Goal: Information Seeking & Learning: Learn about a topic

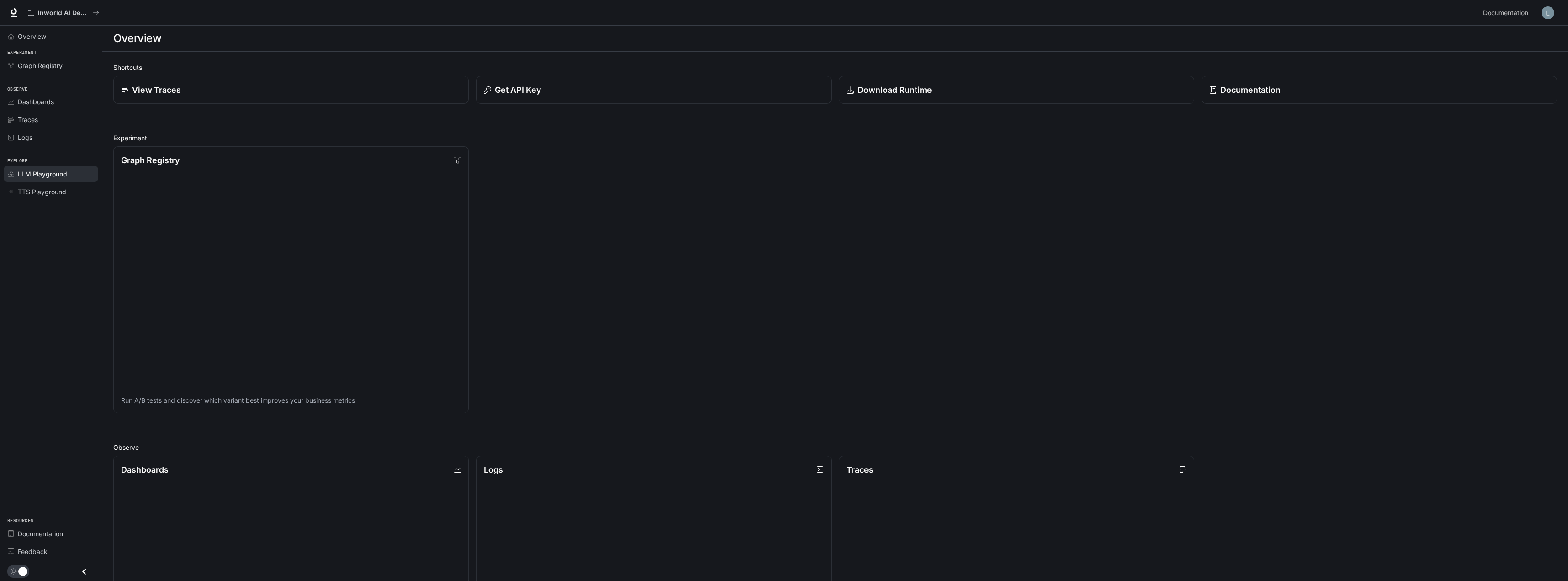
click at [65, 177] on span "LLM Playground" at bounding box center [42, 174] width 49 height 10
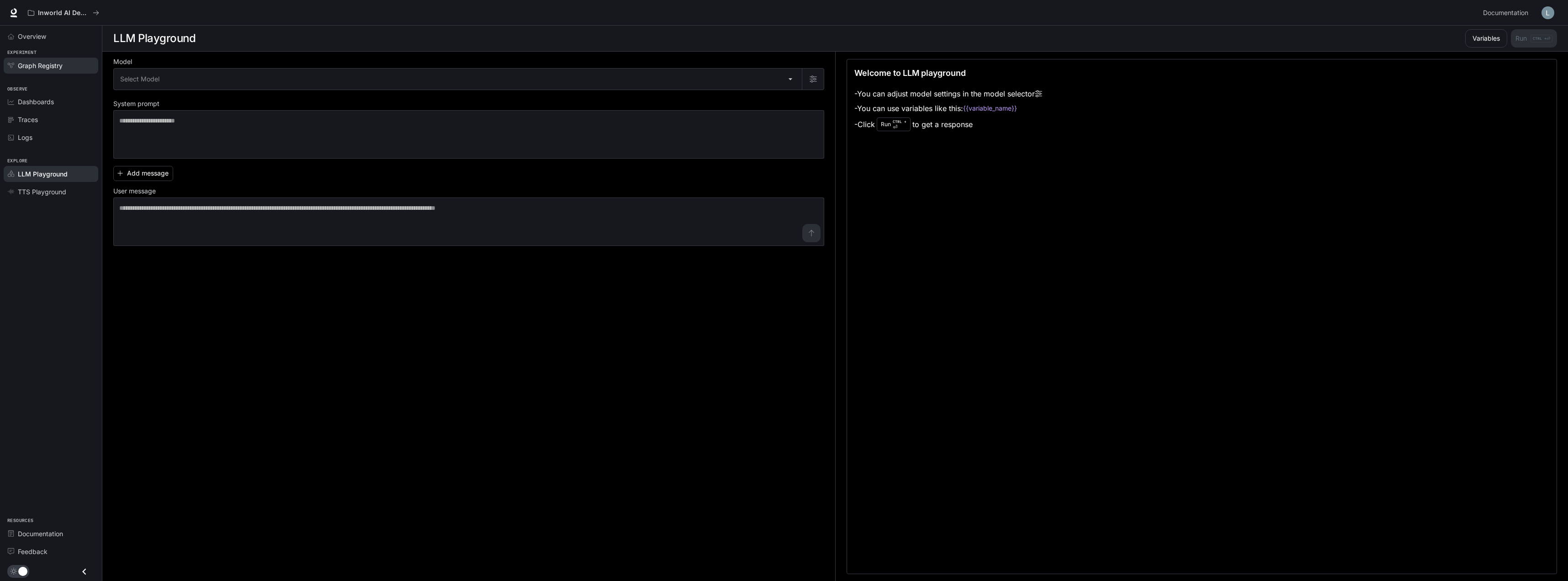
click at [34, 66] on span "Graph Registry" at bounding box center [40, 66] width 45 height 10
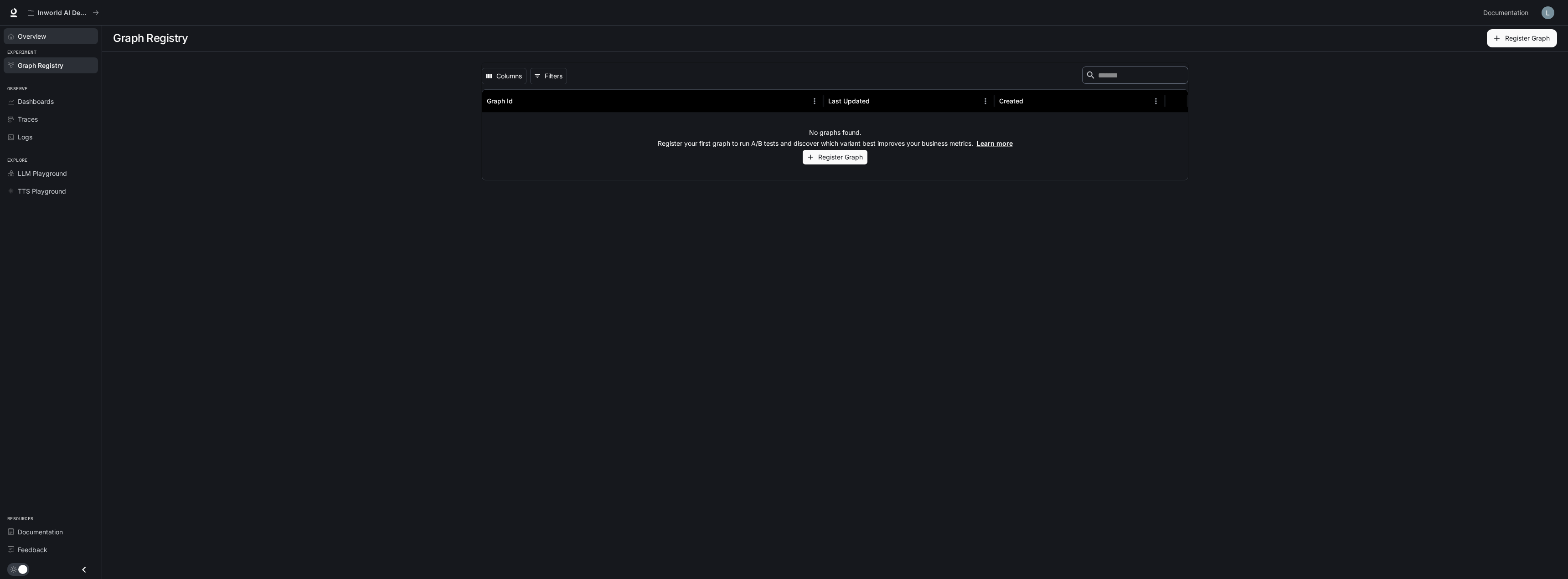
click at [31, 33] on span "Overview" at bounding box center [32, 36] width 28 height 10
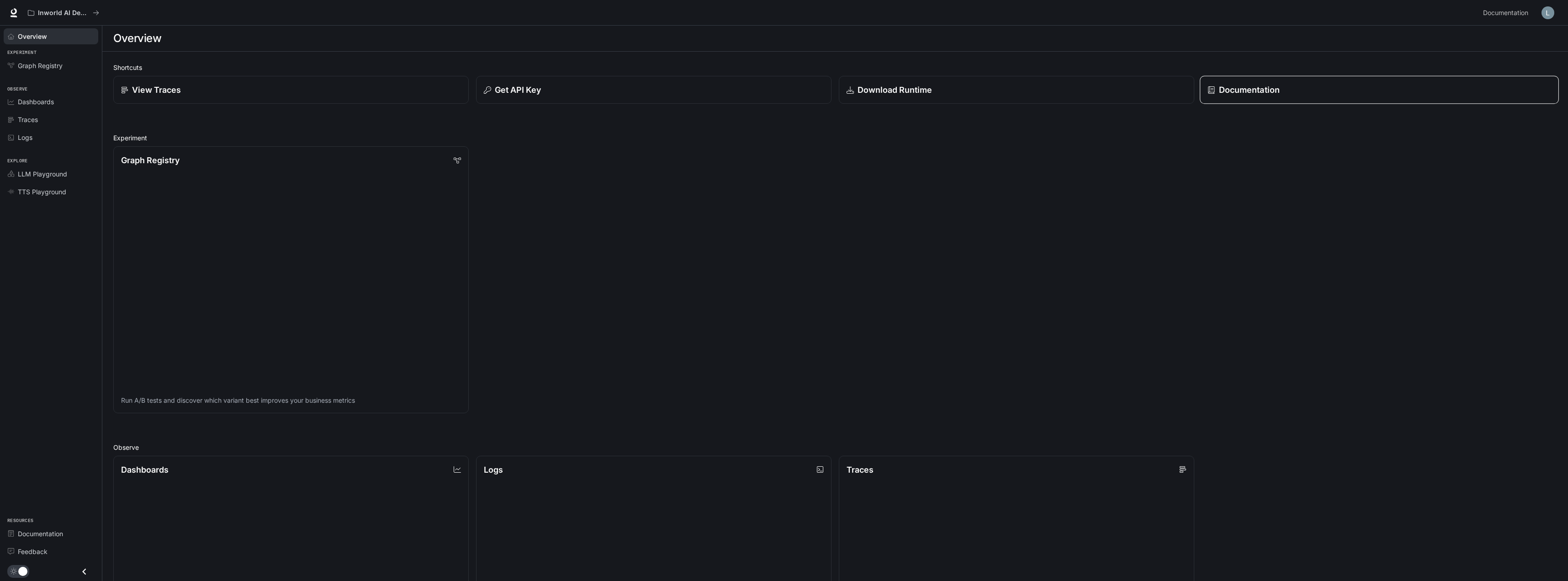
click at [1271, 92] on p "Documentation" at bounding box center [1250, 90] width 61 height 12
click at [935, 79] on link "Download Runtime" at bounding box center [1016, 90] width 359 height 28
